Goal: Answer question/provide support: Answer question/provide support

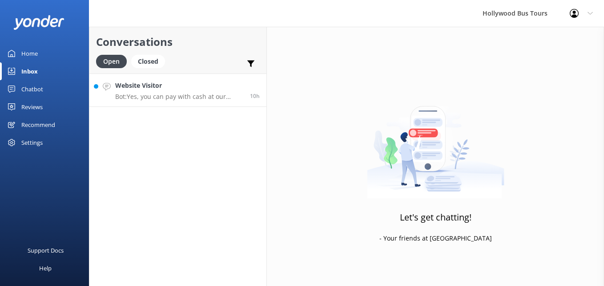
click at [175, 93] on p "Bot: Yes, you can pay with cash at our check-in location on the day of your tou…" at bounding box center [179, 97] width 128 height 8
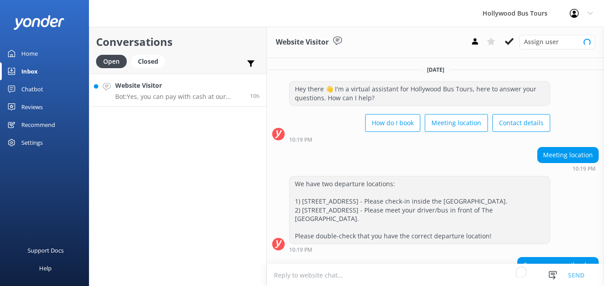
scroll to position [68, 0]
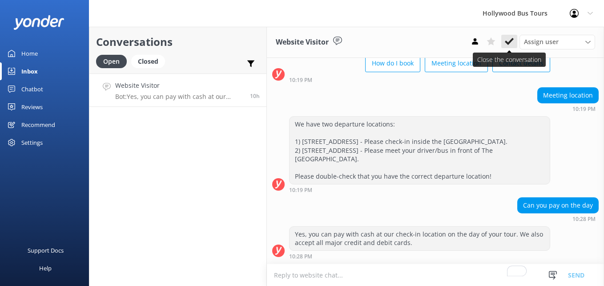
click at [511, 37] on icon at bounding box center [509, 41] width 9 height 9
